Goal: Transaction & Acquisition: Purchase product/service

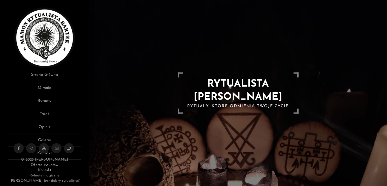
scroll to position [40, 0]
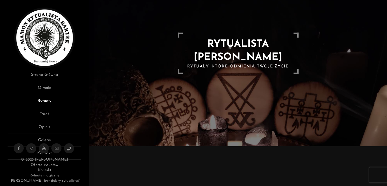
click at [45, 102] on link "Rytuały" at bounding box center [45, 102] width 74 height 9
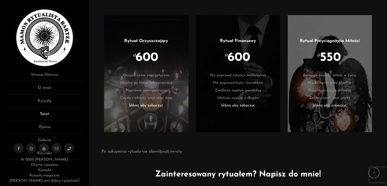
scroll to position [1119, 0]
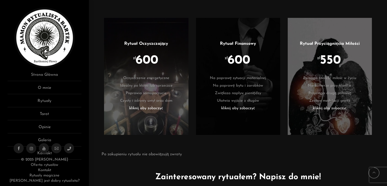
drag, startPoint x: 241, startPoint y: 54, endPoint x: 241, endPoint y: 59, distance: 5.0
click at [241, 59] on span "600" at bounding box center [239, 60] width 23 height 13
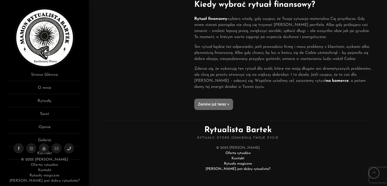
scroll to position [438, 0]
click at [69, 151] on icon at bounding box center [69, 149] width 4 height 4
